Goal: Find specific page/section: Find specific page/section

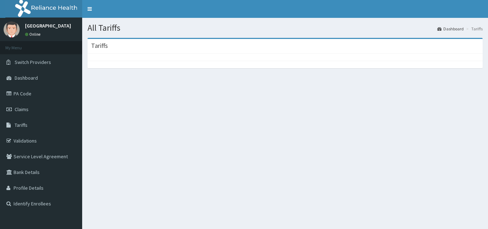
click at [147, 48] on div "Tariffs" at bounding box center [285, 46] width 395 height 15
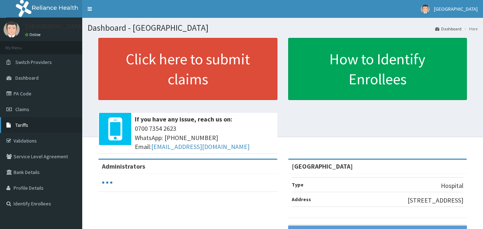
click at [21, 126] on span "Tariffs" at bounding box center [21, 125] width 13 height 6
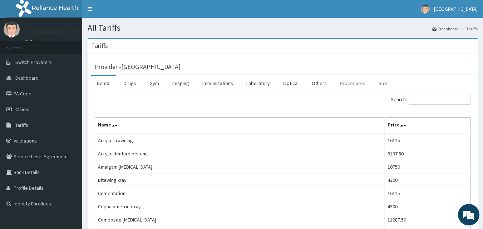
click at [348, 84] on link "Procedures" at bounding box center [352, 83] width 37 height 15
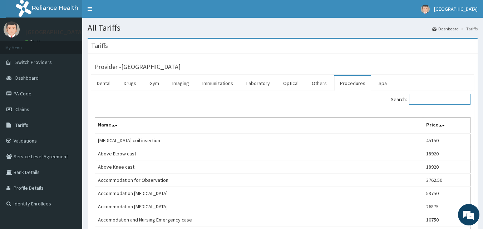
click at [440, 103] on input "Search:" at bounding box center [439, 99] width 61 height 11
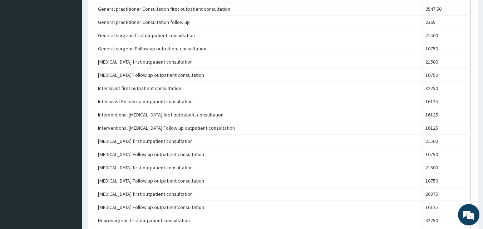
scroll to position [360, 0]
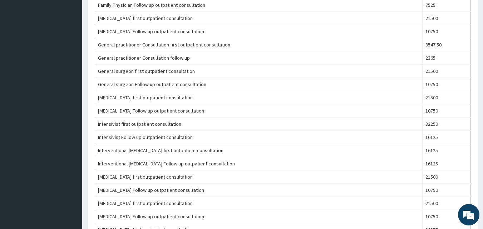
type input "CONSULT"
